Goal: Task Accomplishment & Management: Use online tool/utility

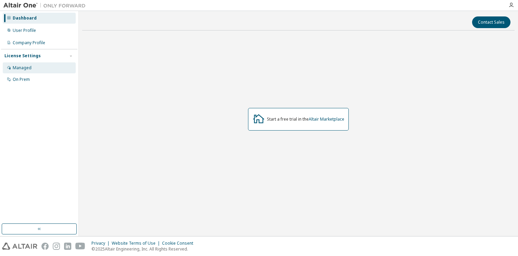
click at [28, 70] on div "Managed" at bounding box center [22, 67] width 19 height 5
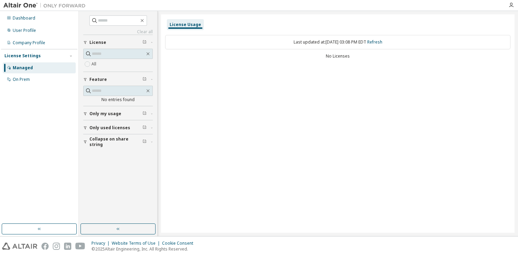
click at [114, 42] on div "License" at bounding box center [119, 42] width 61 height 5
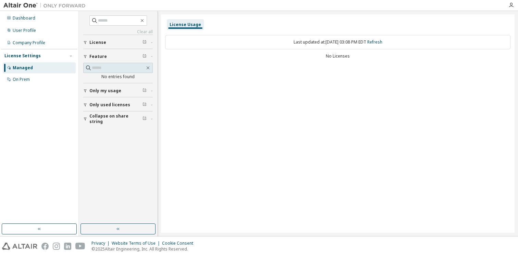
click at [114, 42] on div "License" at bounding box center [119, 42] width 61 height 5
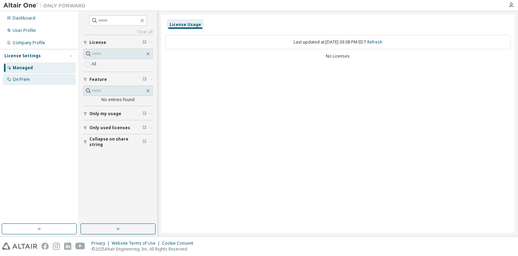
click at [36, 80] on div "On Prem" at bounding box center [39, 79] width 73 height 11
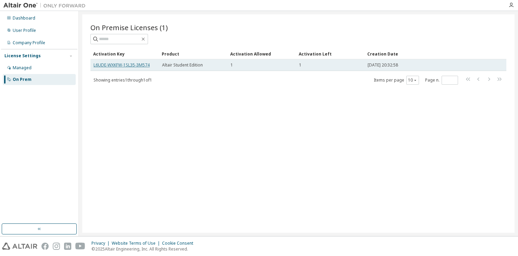
click at [136, 65] on link "L6UDE-WXKFW-1SL35-3M574" at bounding box center [122, 65] width 56 height 6
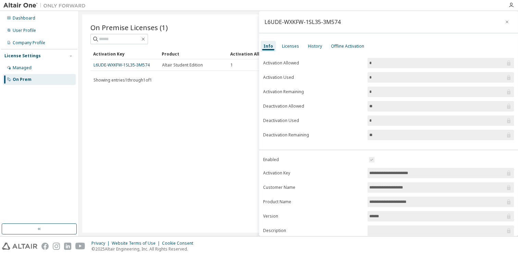
click at [28, 78] on div "On Prem" at bounding box center [22, 79] width 19 height 5
click at [39, 70] on div "Managed" at bounding box center [39, 67] width 73 height 11
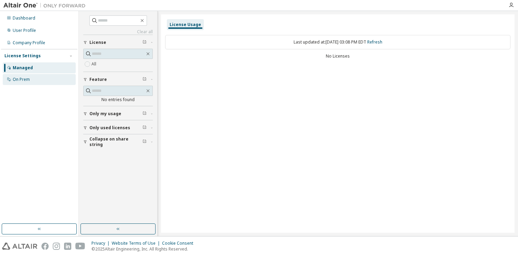
click at [37, 76] on div "On Prem" at bounding box center [39, 79] width 73 height 11
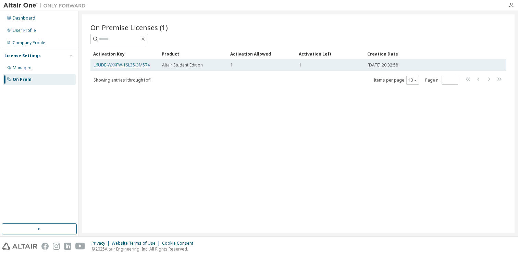
click at [133, 65] on link "L6UDE-WXKFW-1SL35-3M574" at bounding box center [122, 65] width 56 height 6
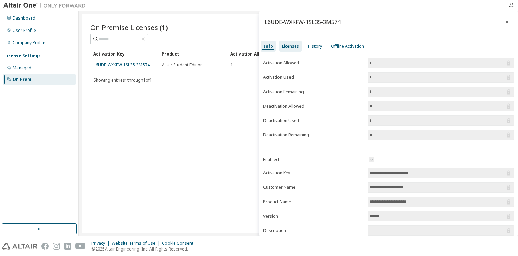
click at [293, 47] on div "Licenses" at bounding box center [290, 46] width 17 height 5
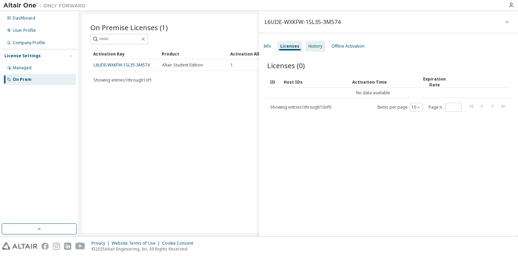
click at [308, 48] on div "History" at bounding box center [315, 46] width 14 height 5
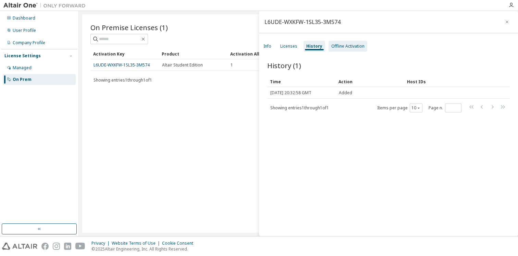
click at [336, 47] on div "Offline Activation" at bounding box center [347, 46] width 33 height 5
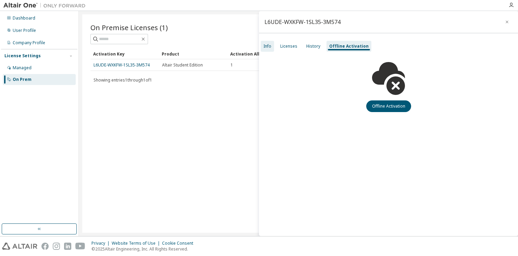
click at [273, 46] on div "Info" at bounding box center [267, 46] width 13 height 11
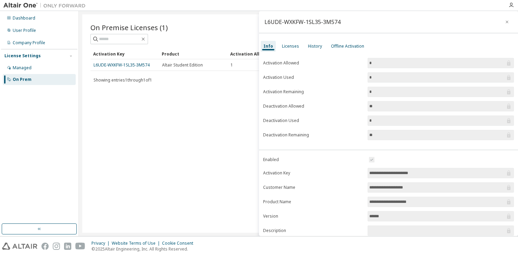
click at [294, 63] on label "Activation Allowed" at bounding box center [313, 62] width 100 height 5
click at [292, 76] on label "Activation Used" at bounding box center [313, 77] width 100 height 5
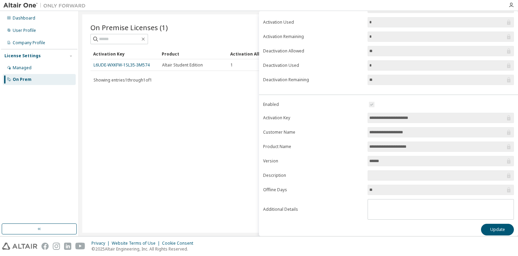
scroll to position [60, 0]
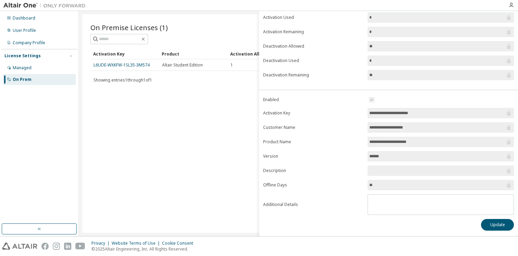
click at [382, 111] on input "**********" at bounding box center [437, 113] width 136 height 7
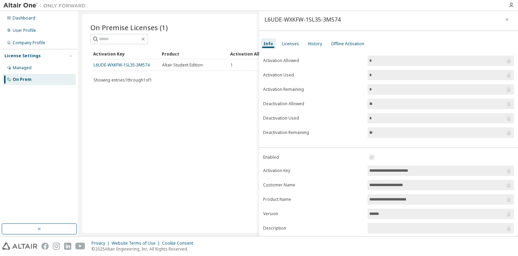
scroll to position [0, 0]
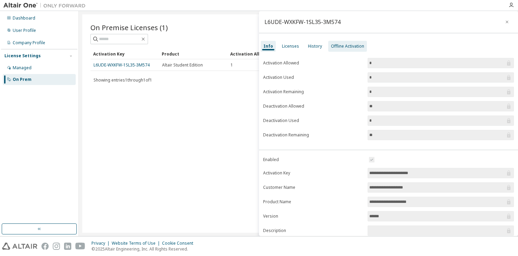
click at [338, 46] on div "Offline Activation" at bounding box center [347, 46] width 33 height 5
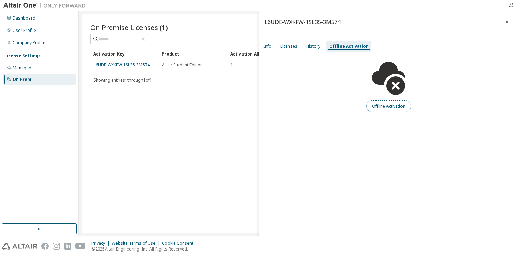
click at [382, 109] on button "Offline Activation" at bounding box center [388, 106] width 45 height 12
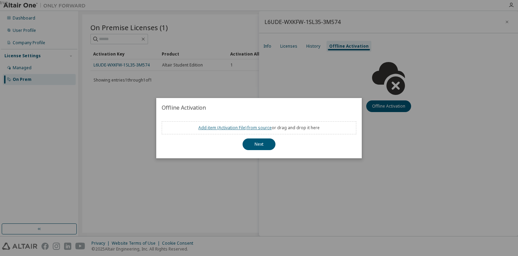
click at [258, 127] on link "Add item ( Activation File ) from source" at bounding box center [234, 128] width 73 height 6
click at [264, 148] on button "Next" at bounding box center [259, 144] width 33 height 12
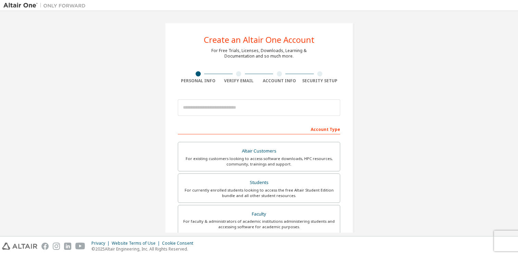
click at [29, 4] on img at bounding box center [46, 5] width 86 height 7
